Goal: Book appointment/travel/reservation

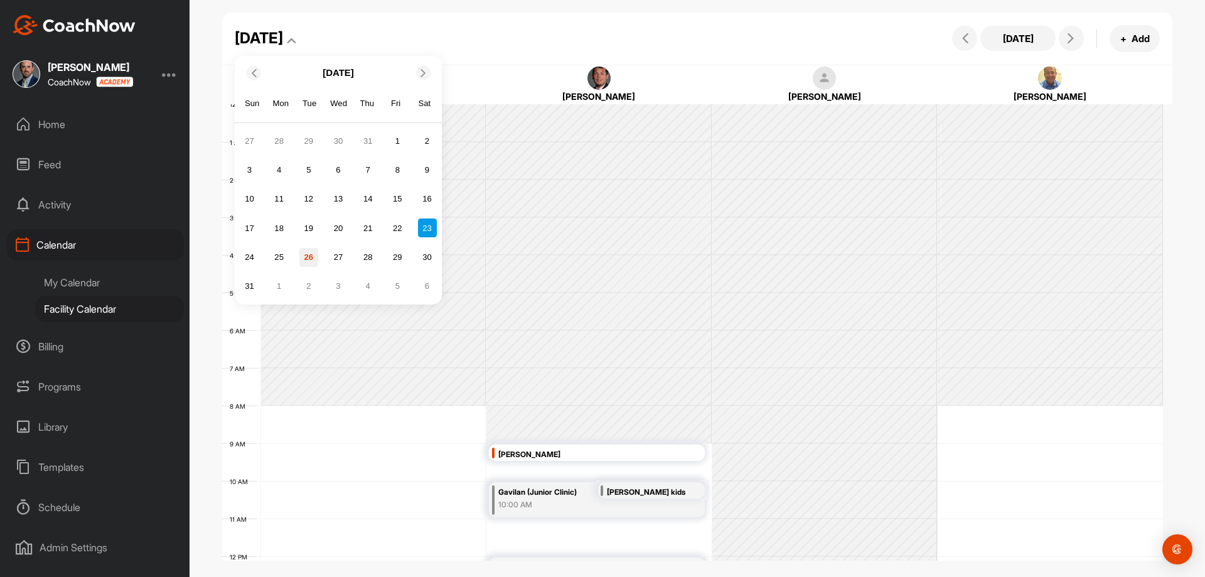
click at [303, 254] on div "26" at bounding box center [308, 257] width 19 height 19
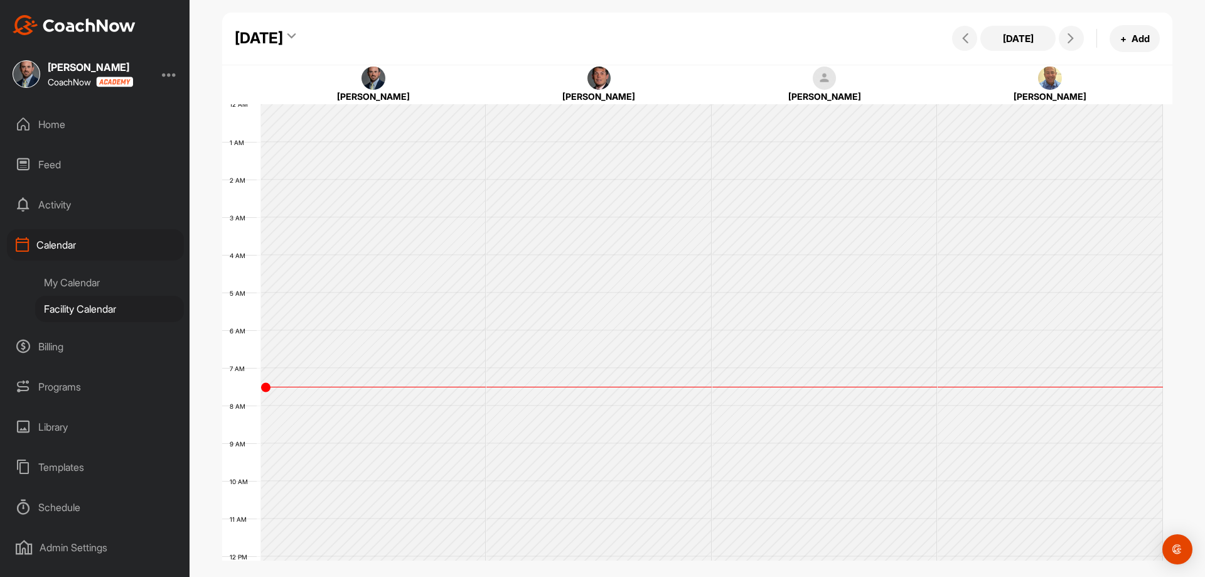
scroll to position [217, 0]
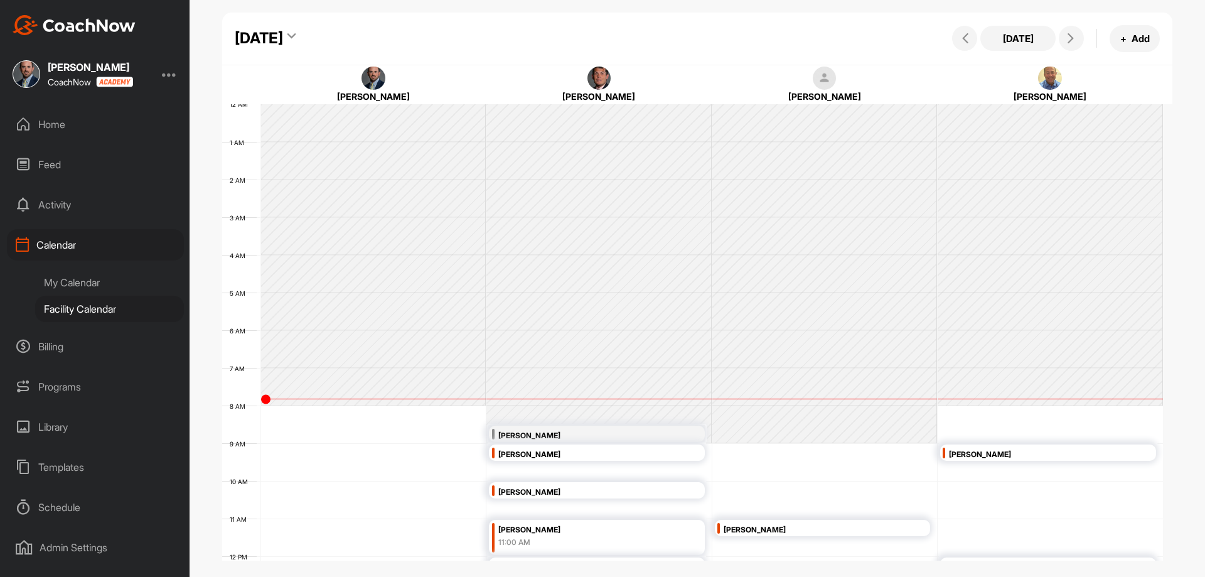
scroll to position [217, 0]
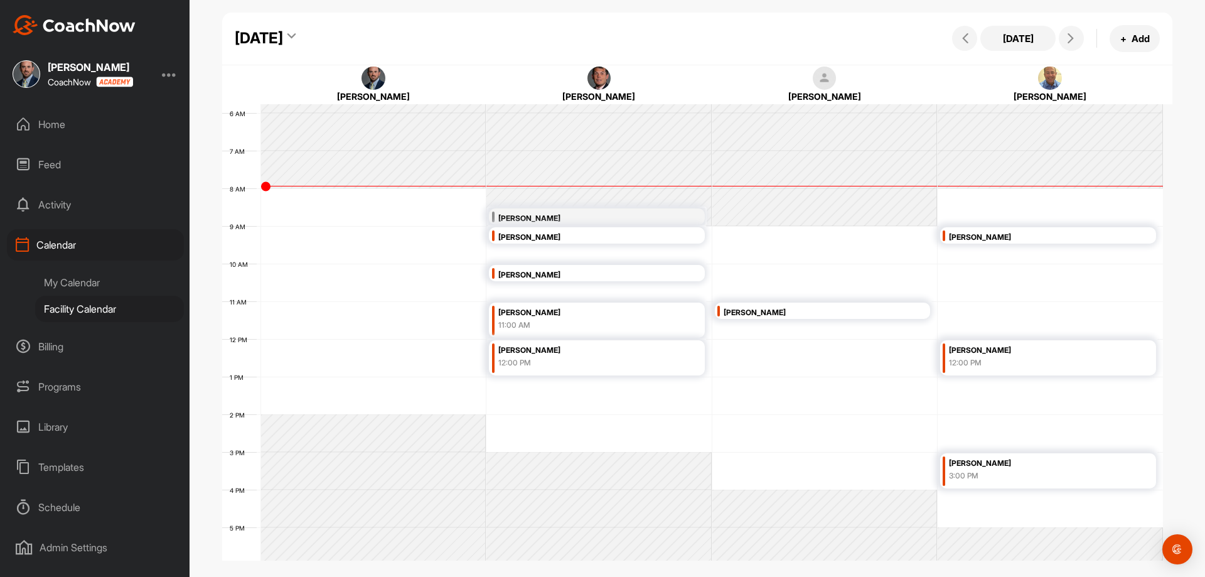
click at [283, 38] on div "[DATE]" at bounding box center [259, 38] width 48 height 23
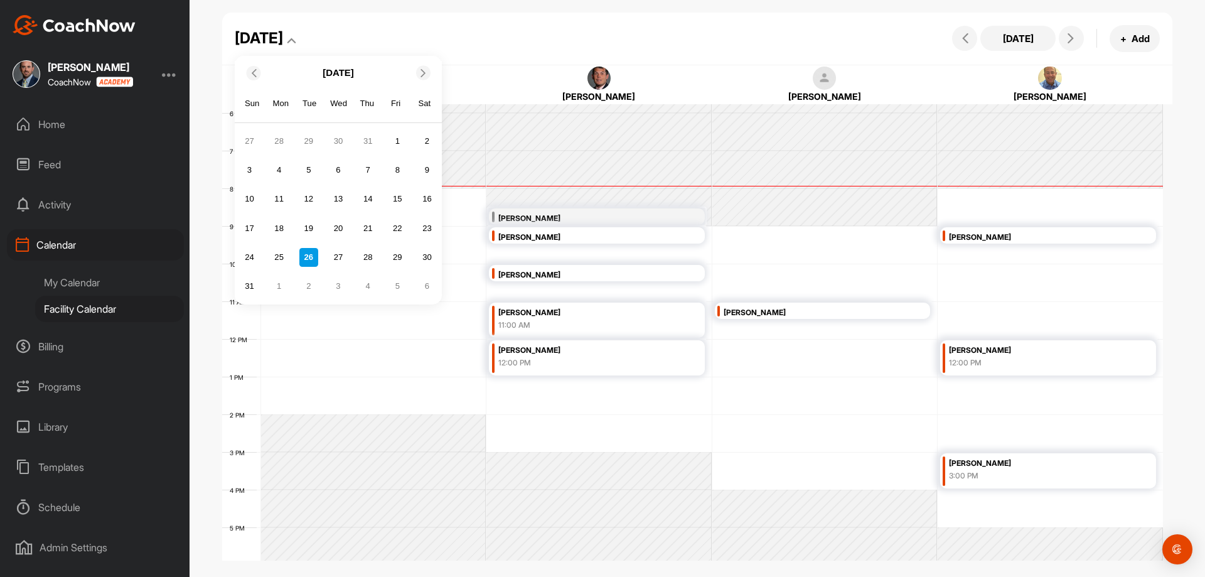
click at [424, 73] on icon at bounding box center [423, 72] width 8 height 8
